Goal: Transaction & Acquisition: Purchase product/service

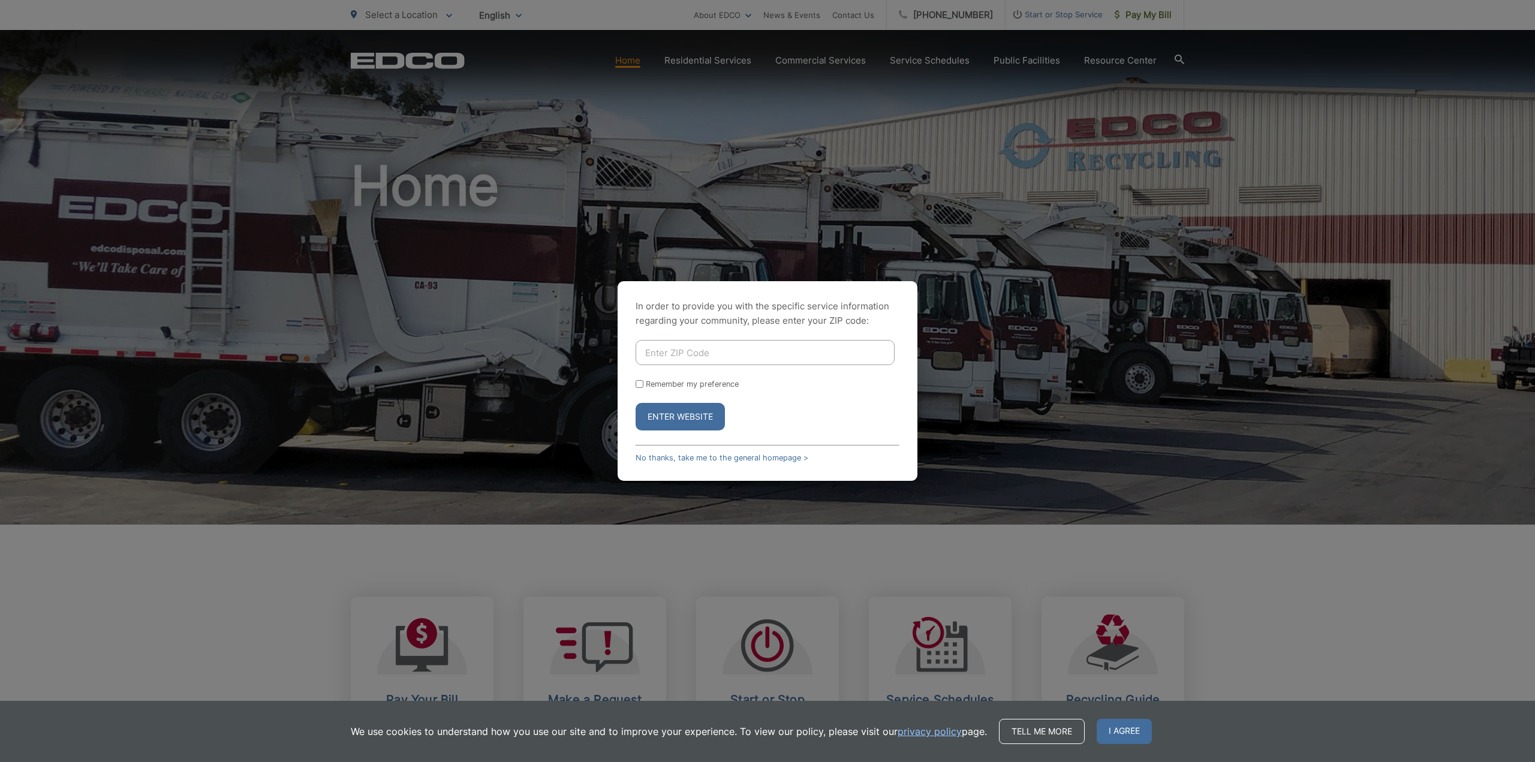
click at [738, 353] on input "Enter ZIP Code" at bounding box center [764, 352] width 259 height 25
type input "92078"
click at [801, 411] on div "Enter Website" at bounding box center [767, 417] width 264 height 28
click at [1217, 353] on div "In order to provide you with the specific service information regarding your co…" at bounding box center [767, 381] width 1535 height 762
click at [685, 416] on button "Enter Website" at bounding box center [679, 417] width 89 height 28
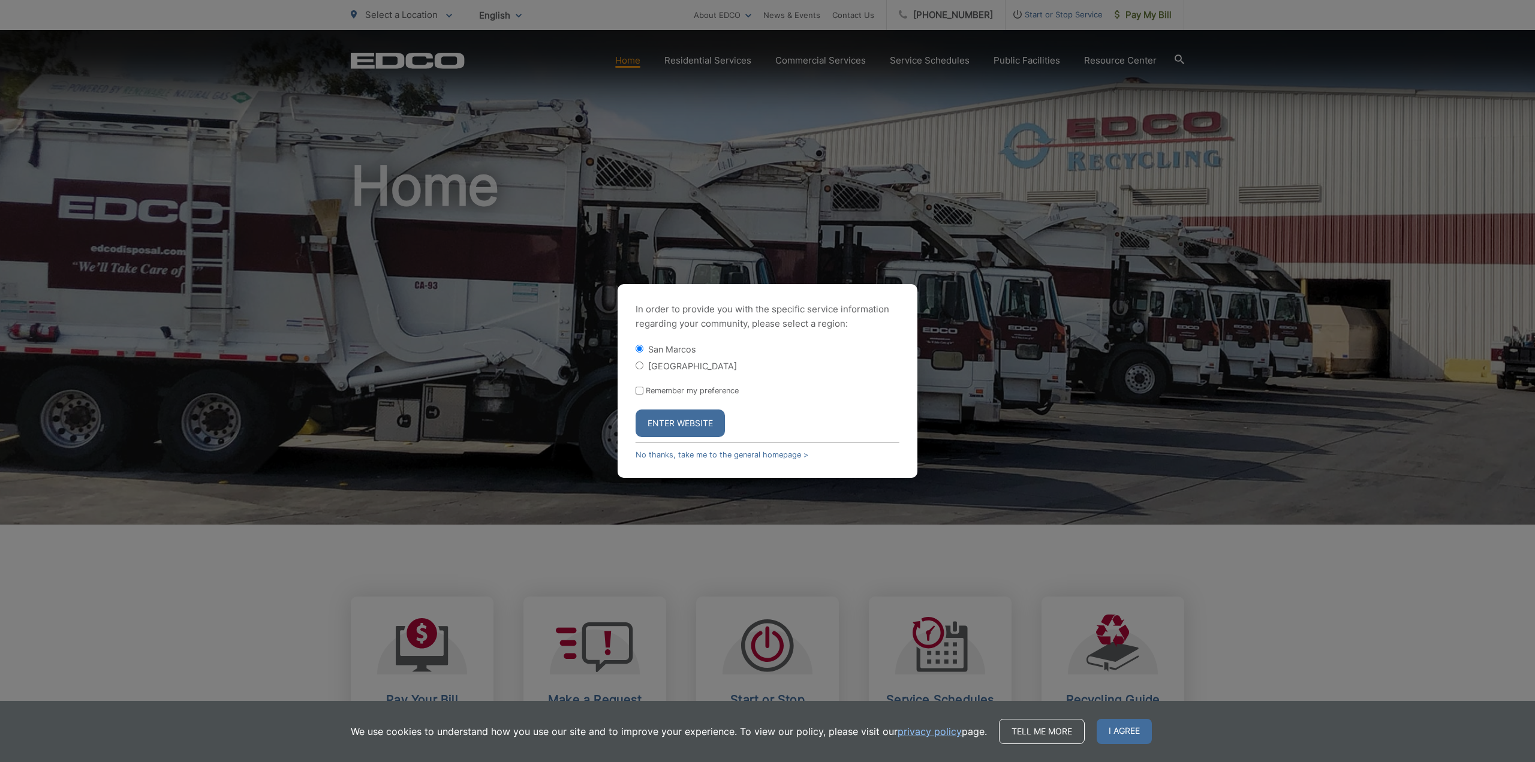
click at [663, 415] on button "Enter Website" at bounding box center [679, 423] width 89 height 28
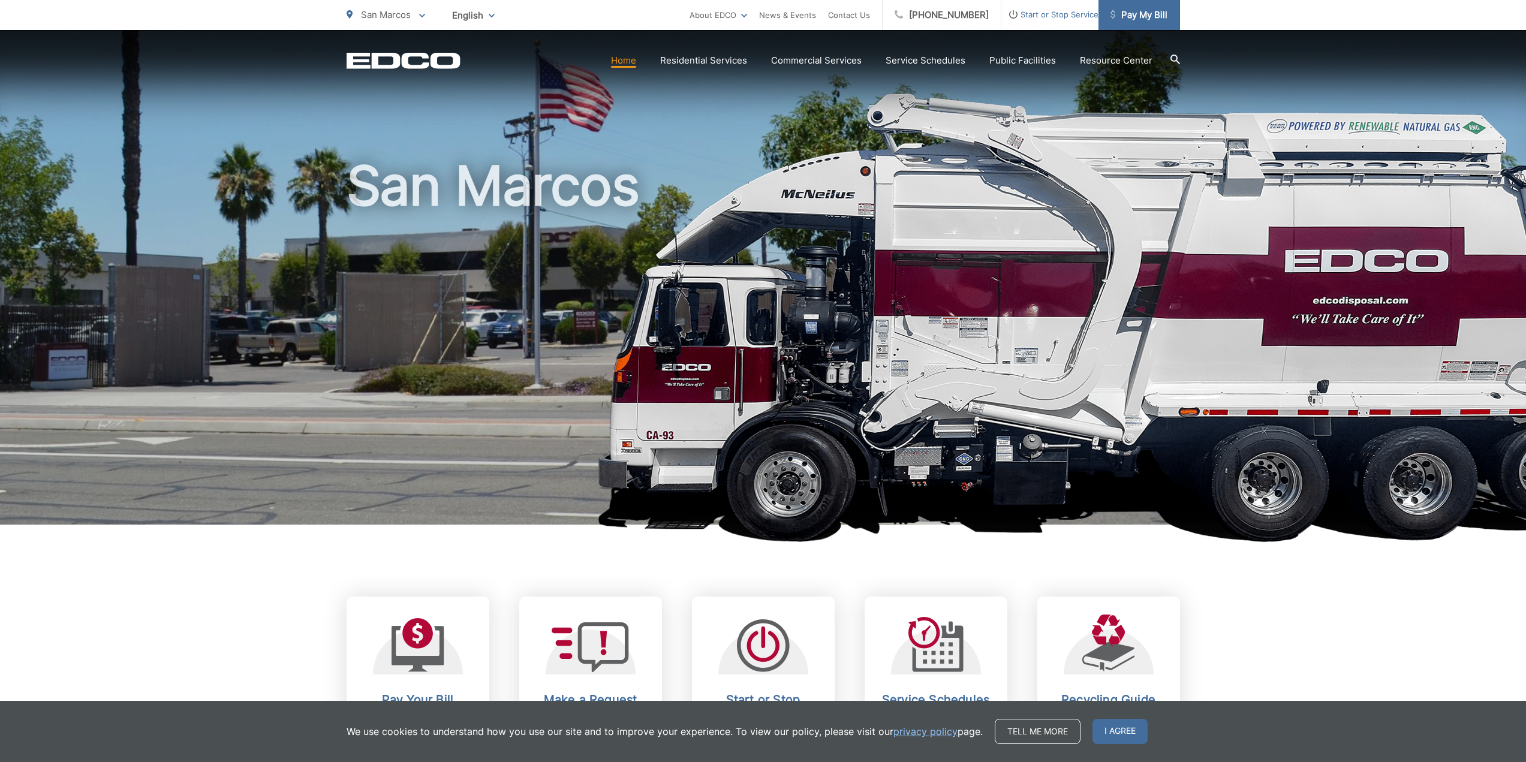
click at [1117, 16] on span "Pay My Bill" at bounding box center [1138, 15] width 57 height 14
